Goal: Check status: Check status

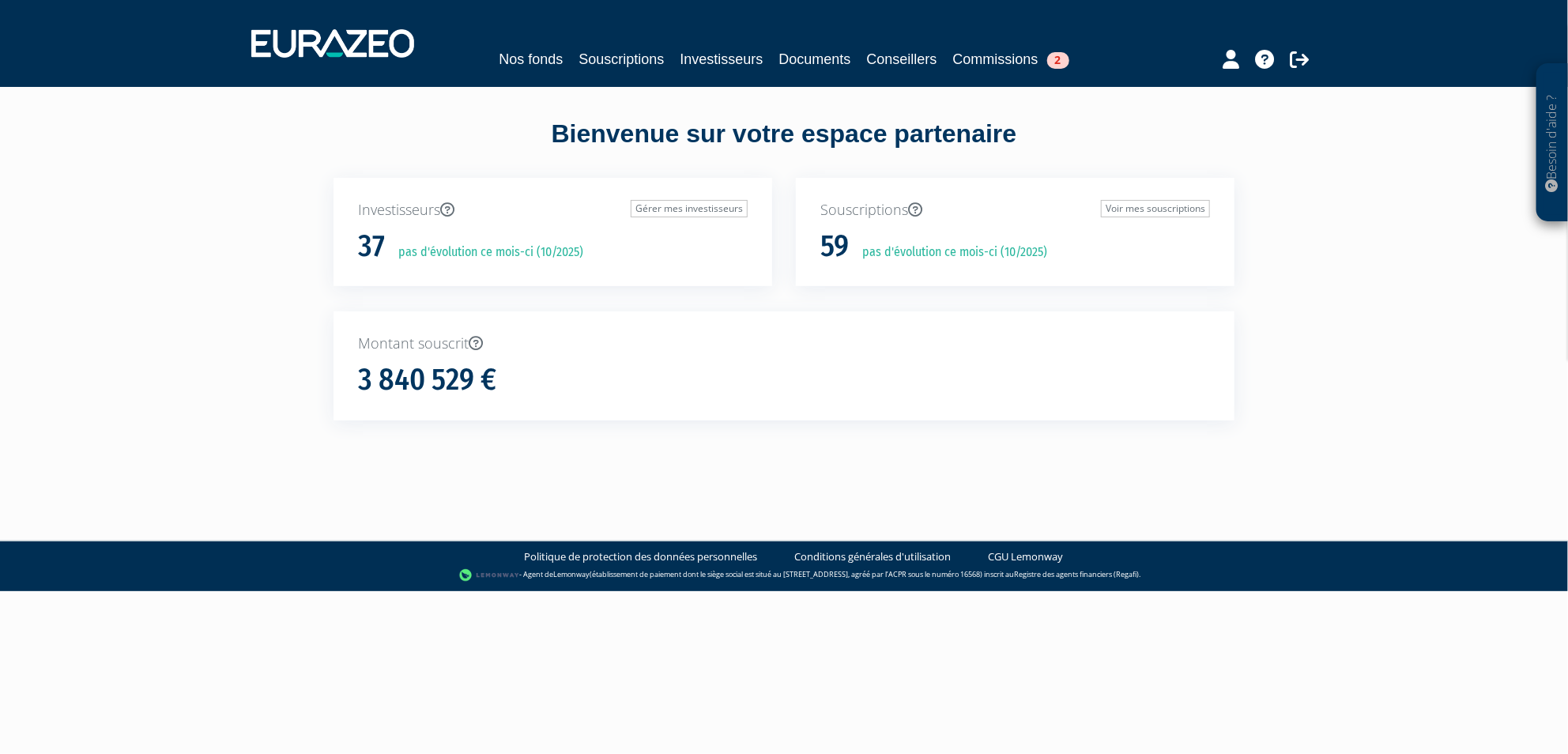
click at [83, 375] on div "Besoin d'aide ? × J'ai besoin d'aide Si vous avez une question à propos du fonc…" at bounding box center [784, 238] width 1568 height 477
click at [735, 61] on link "Investisseurs" at bounding box center [721, 59] width 83 height 22
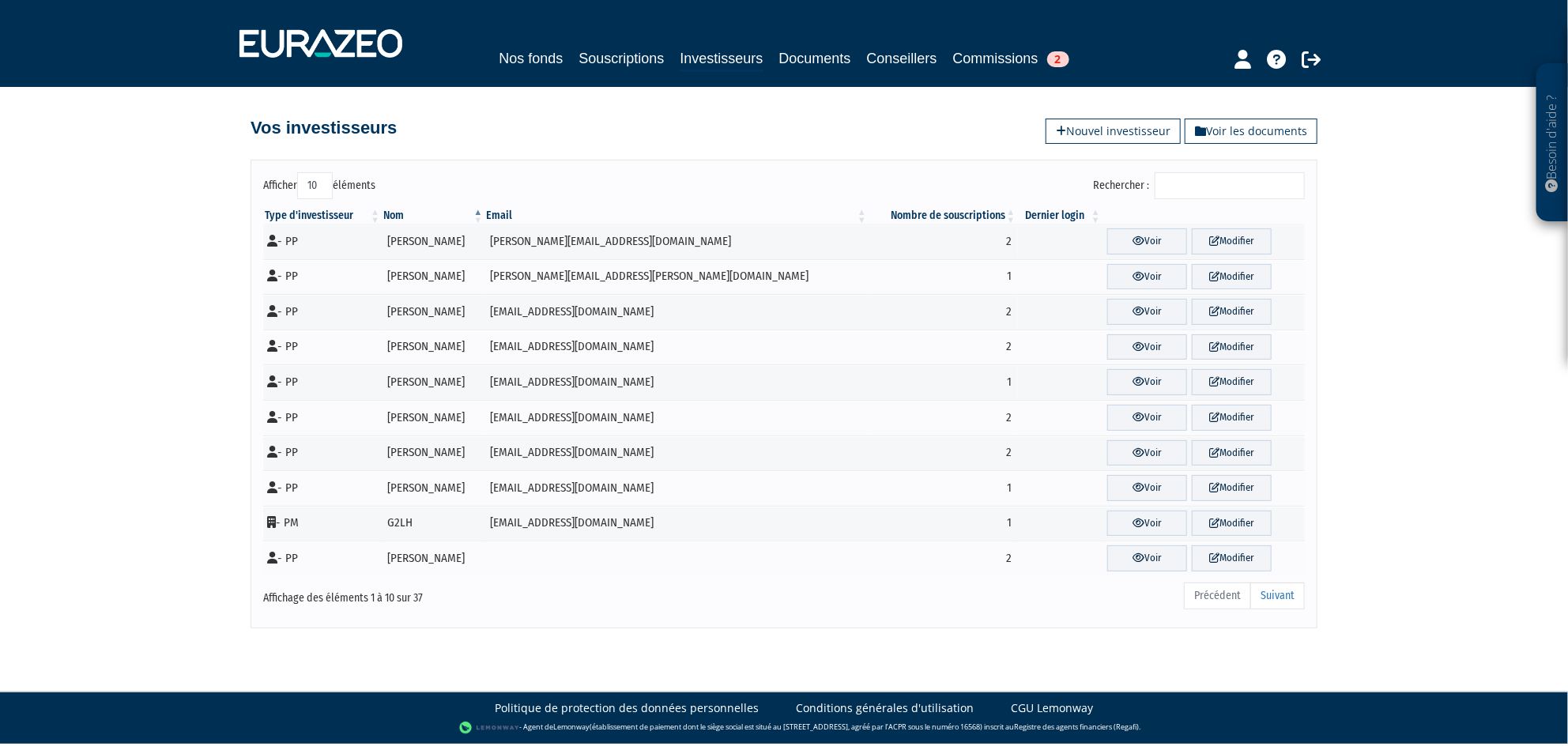
drag, startPoint x: 312, startPoint y: 175, endPoint x: 317, endPoint y: 191, distance: 16.8
click at [312, 175] on select "10 25 50 100" at bounding box center [314, 185] width 35 height 27
select select "100"
click at [297, 172] on select "10 25 50 100" at bounding box center [314, 185] width 35 height 27
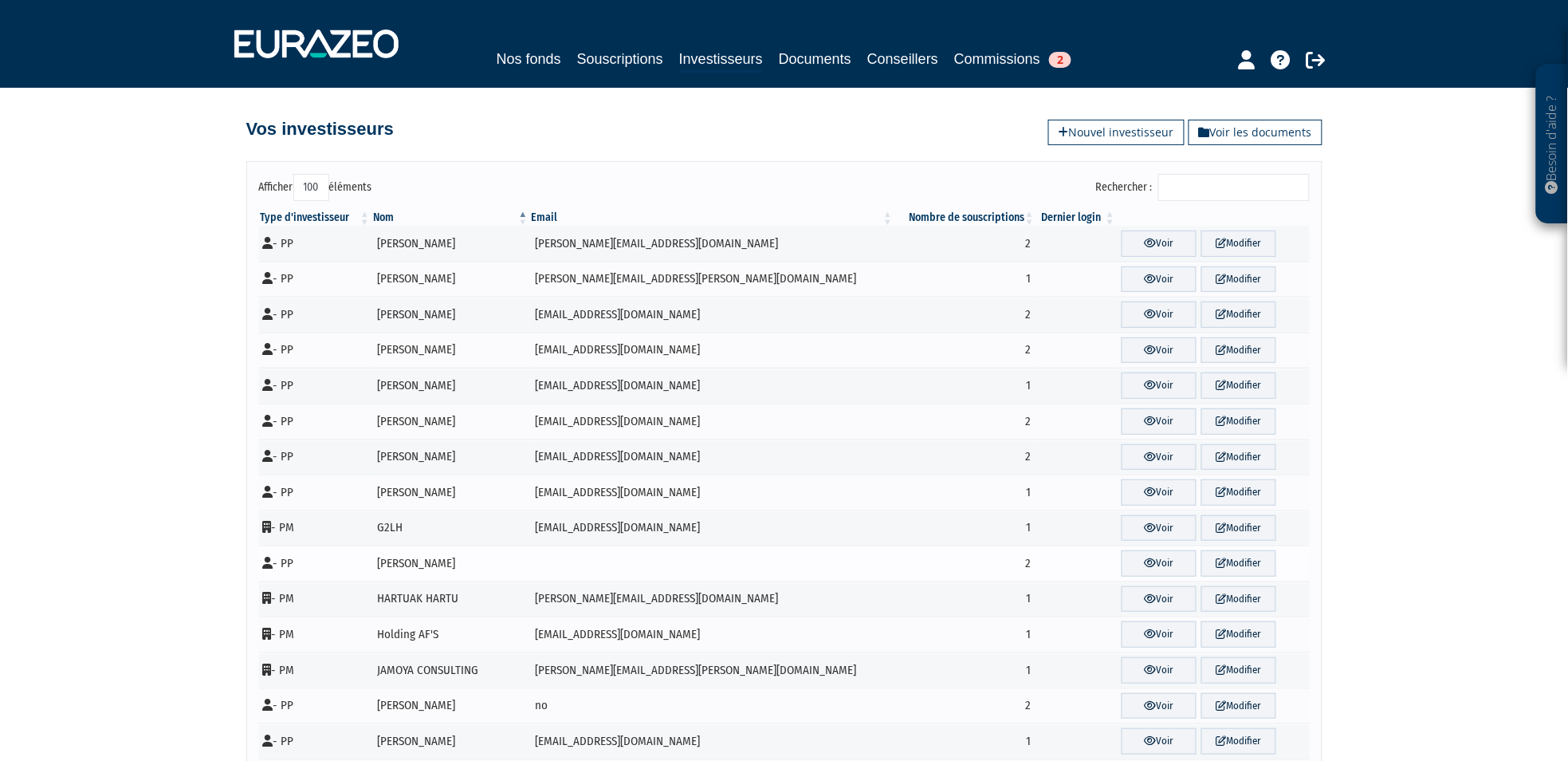
scroll to position [89, 0]
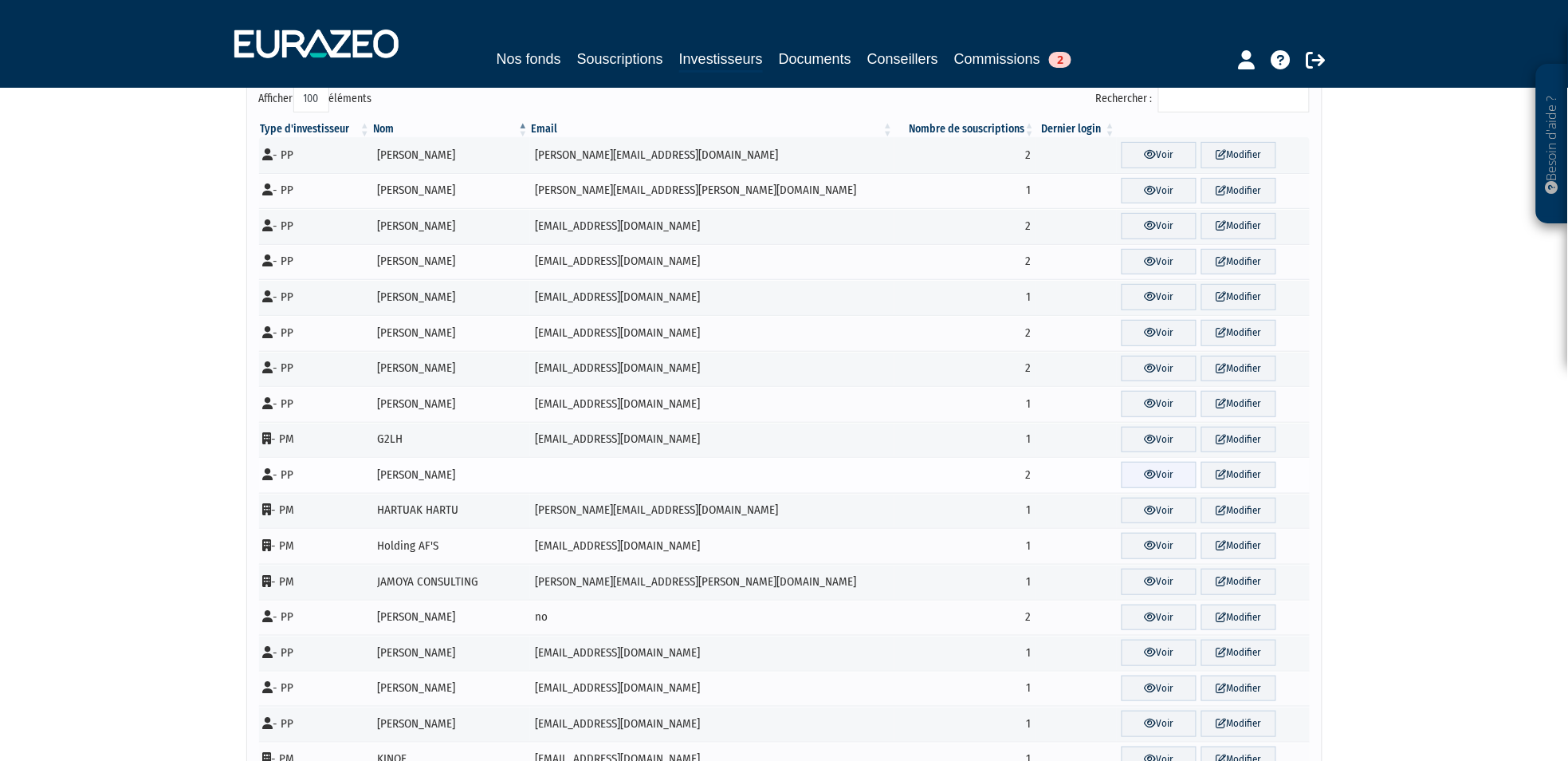
click at [1145, 473] on icon at bounding box center [1151, 474] width 12 height 10
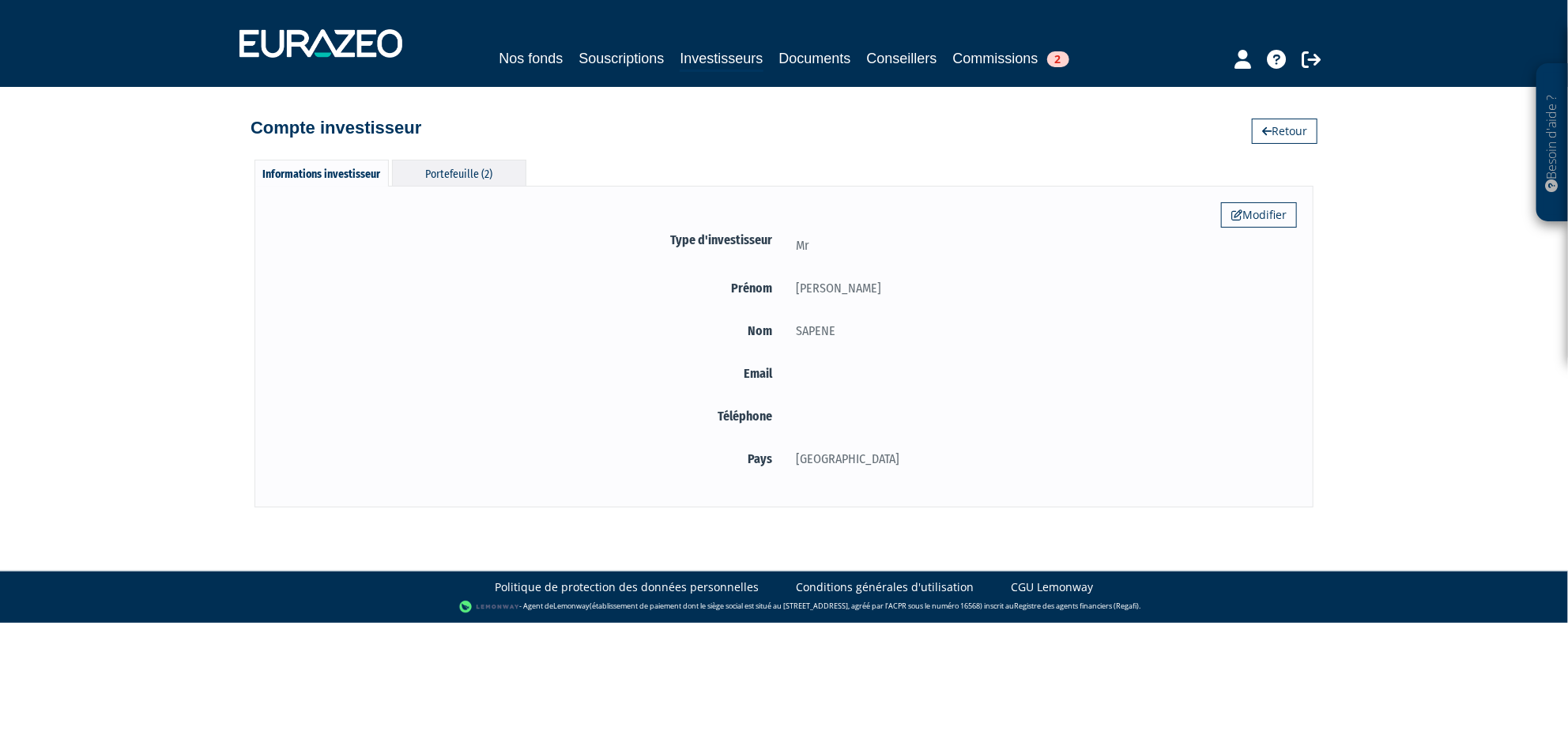
click at [464, 172] on div "Portefeuille (2)" at bounding box center [459, 173] width 134 height 26
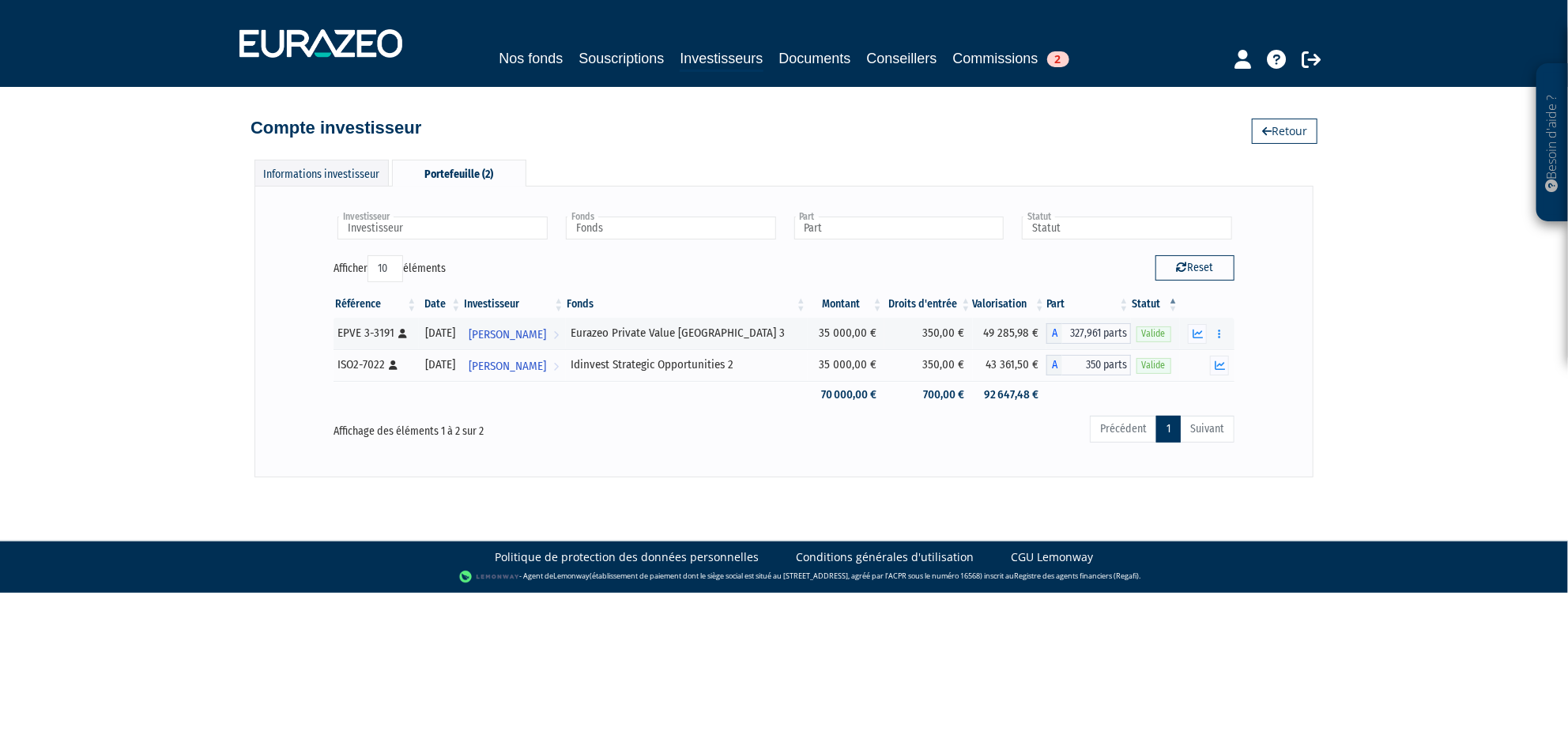
click at [77, 310] on div "Besoin d'aide ? × J'ai besoin d'aide Si vous avez une question à propos du fonc…" at bounding box center [784, 238] width 1568 height 477
click at [169, 316] on div "Besoin d'aide ? × J'ai besoin d'aide Si vous avez une question à propos du fonc…" at bounding box center [784, 238] width 1568 height 477
